Goal: Task Accomplishment & Management: Manage account settings

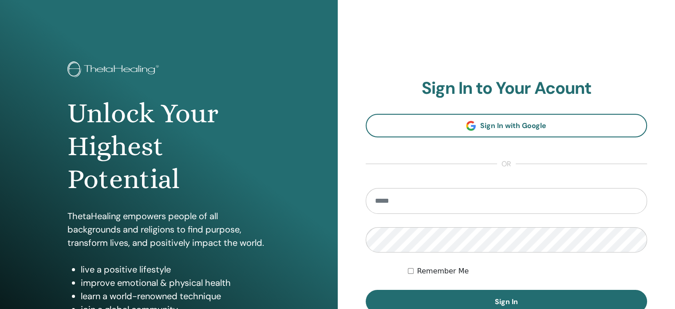
type input "**********"
click at [440, 270] on label "Remember Me" at bounding box center [443, 270] width 52 height 11
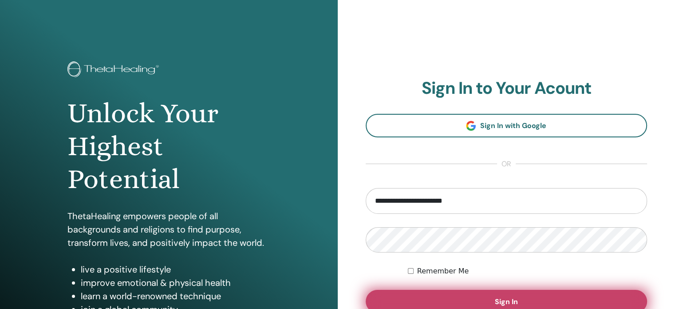
click at [499, 300] on span "Sign In" at bounding box center [506, 301] width 23 height 9
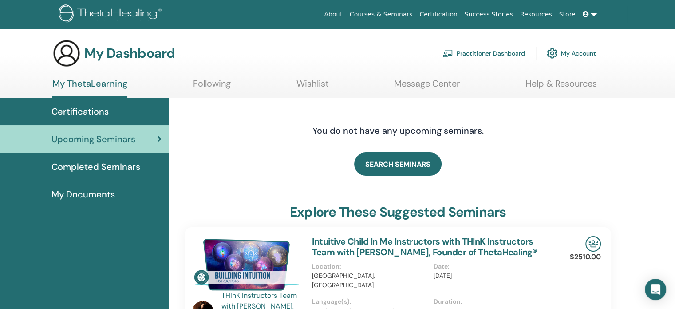
click at [102, 110] on span "Certifications" at bounding box center [79, 111] width 57 height 13
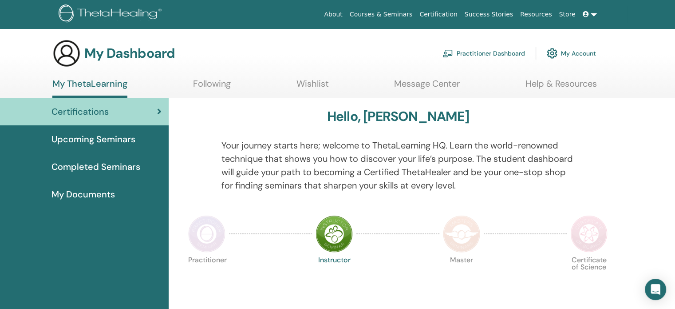
click at [110, 165] on span "Completed Seminars" at bounding box center [95, 166] width 89 height 13
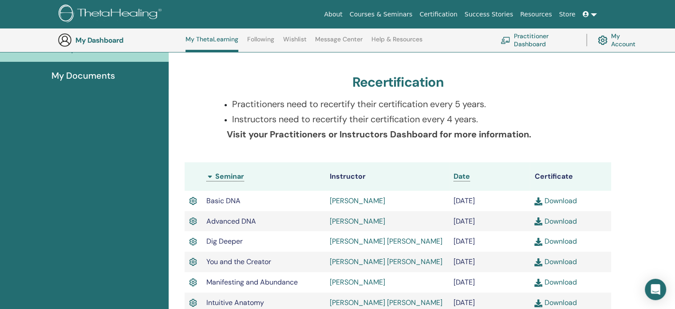
scroll to position [201, 0]
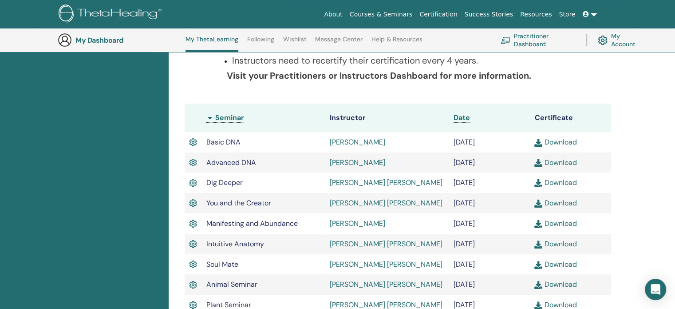
click at [565, 142] on link "Download" at bounding box center [555, 141] width 42 height 9
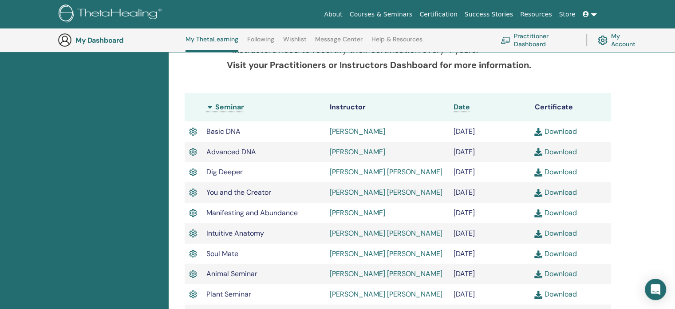
scroll to position [67, 0]
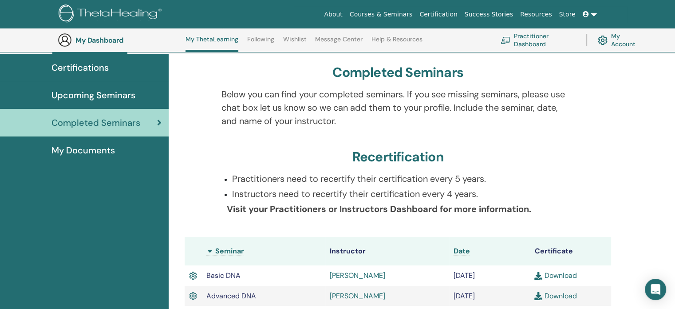
click at [259, 38] on link "Following" at bounding box center [260, 43] width 27 height 14
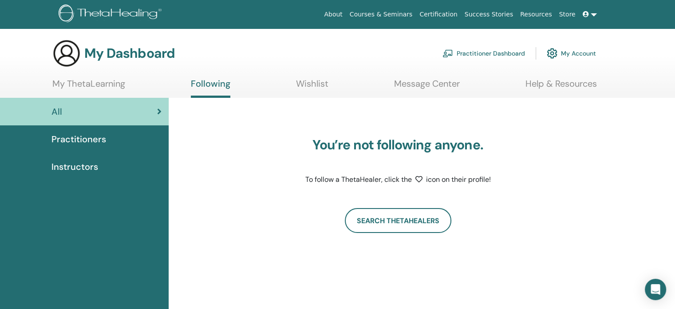
click at [313, 83] on link "Wishlist" at bounding box center [312, 86] width 32 height 17
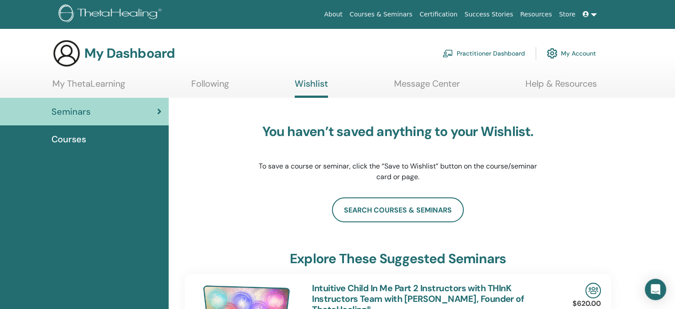
click at [76, 144] on span "Courses" at bounding box center [68, 138] width 35 height 13
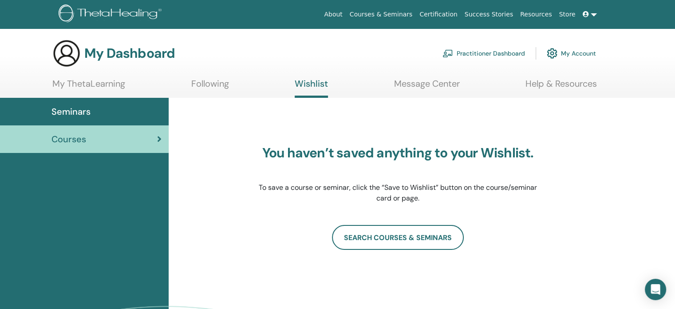
click at [71, 111] on span "Seminars" at bounding box center [70, 111] width 39 height 13
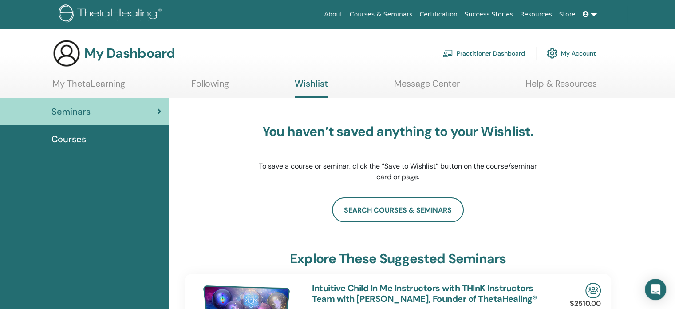
click at [597, 15] on link at bounding box center [589, 14] width 21 height 16
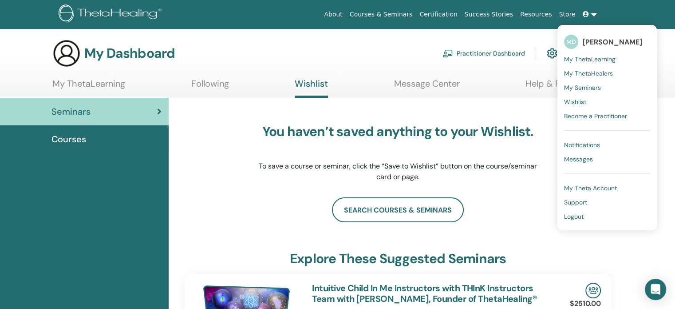
click at [577, 215] on span "Logout" at bounding box center [574, 216] width 20 height 8
